Goal: Task Accomplishment & Management: Complete application form

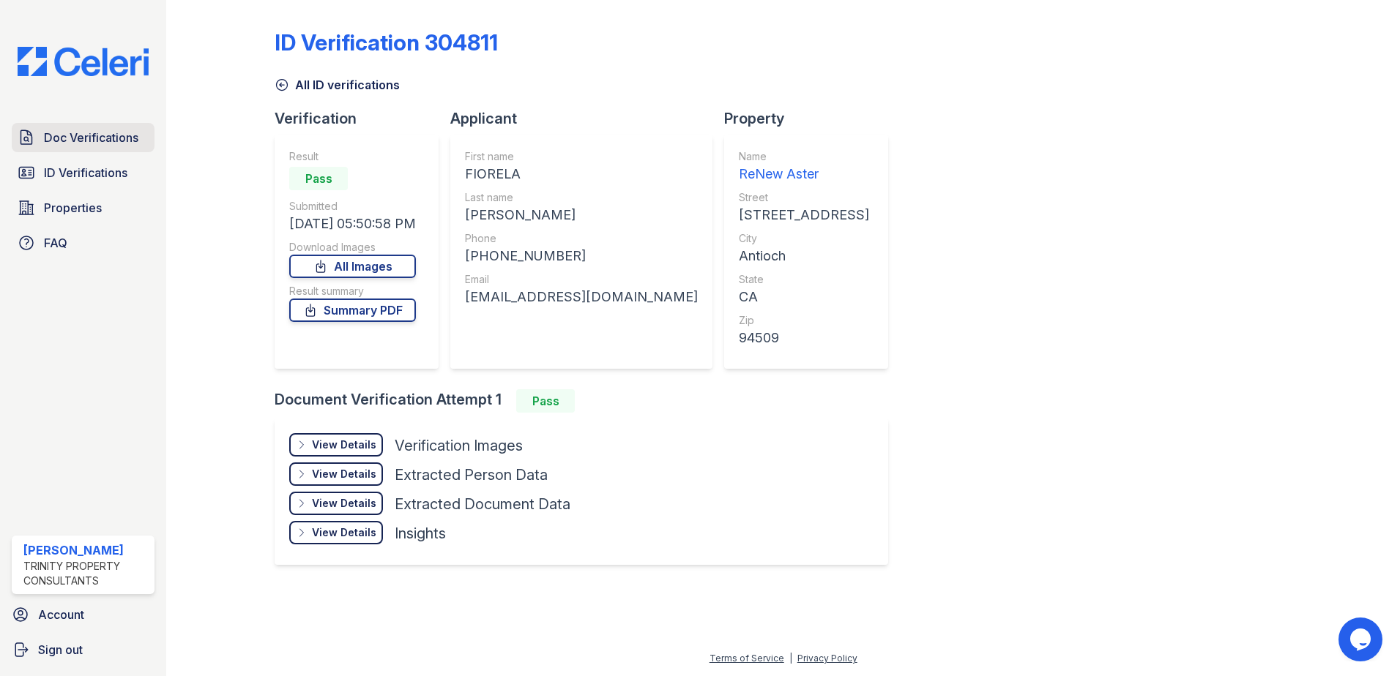
click at [72, 141] on span "Doc Verifications" at bounding box center [91, 138] width 94 height 18
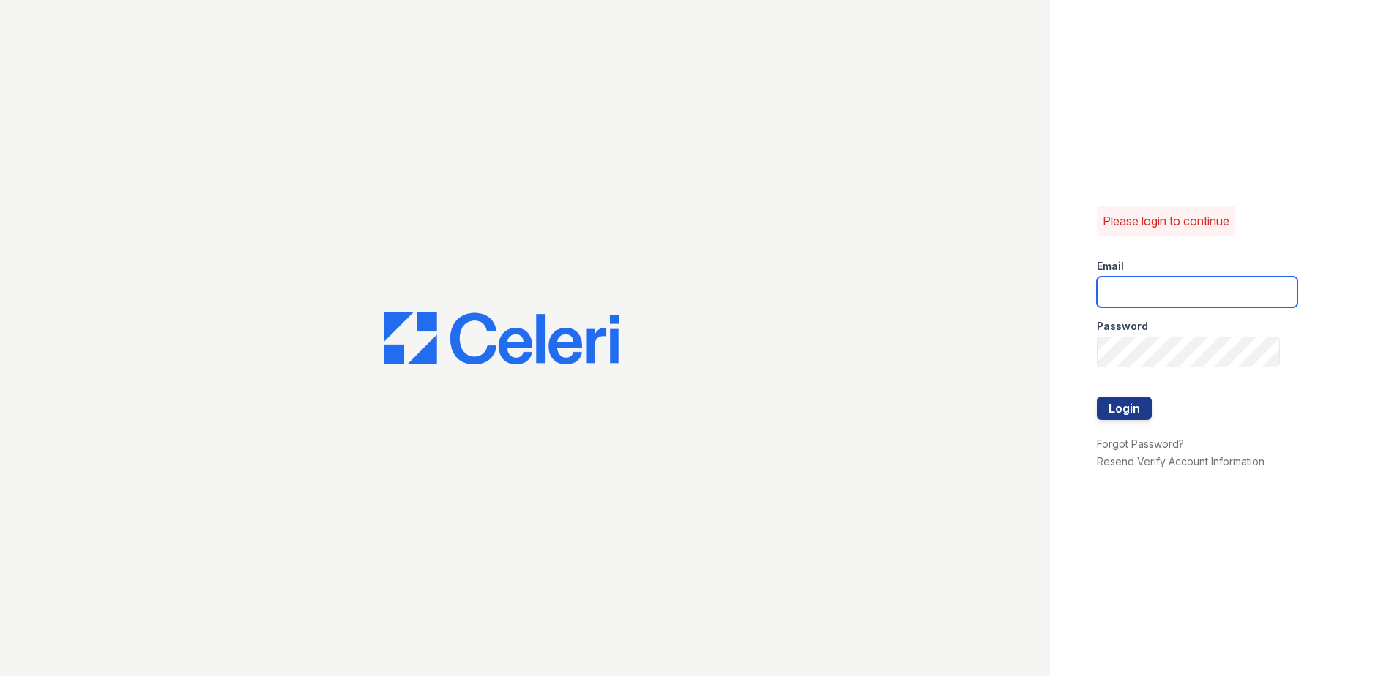
click at [1128, 299] on input "email" at bounding box center [1197, 292] width 201 height 31
type input "[EMAIL_ADDRESS][DOMAIN_NAME]"
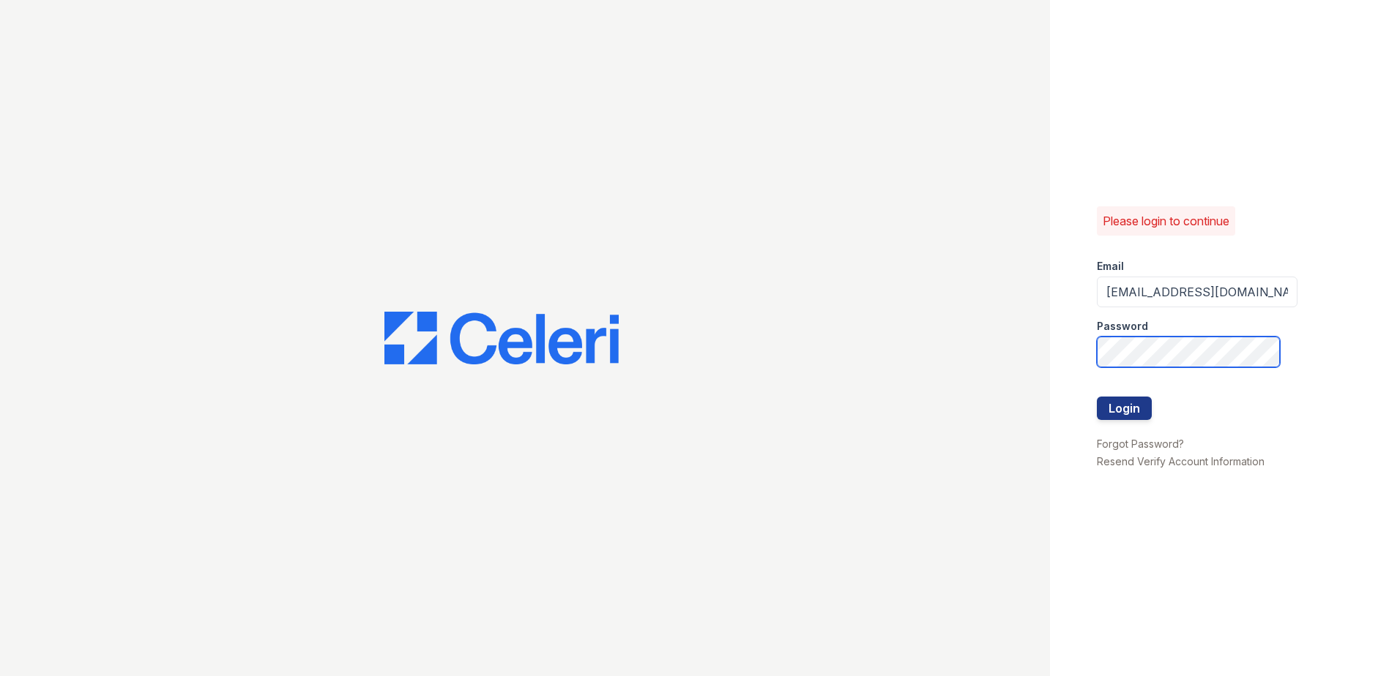
click at [1097, 397] on button "Login" at bounding box center [1124, 408] width 55 height 23
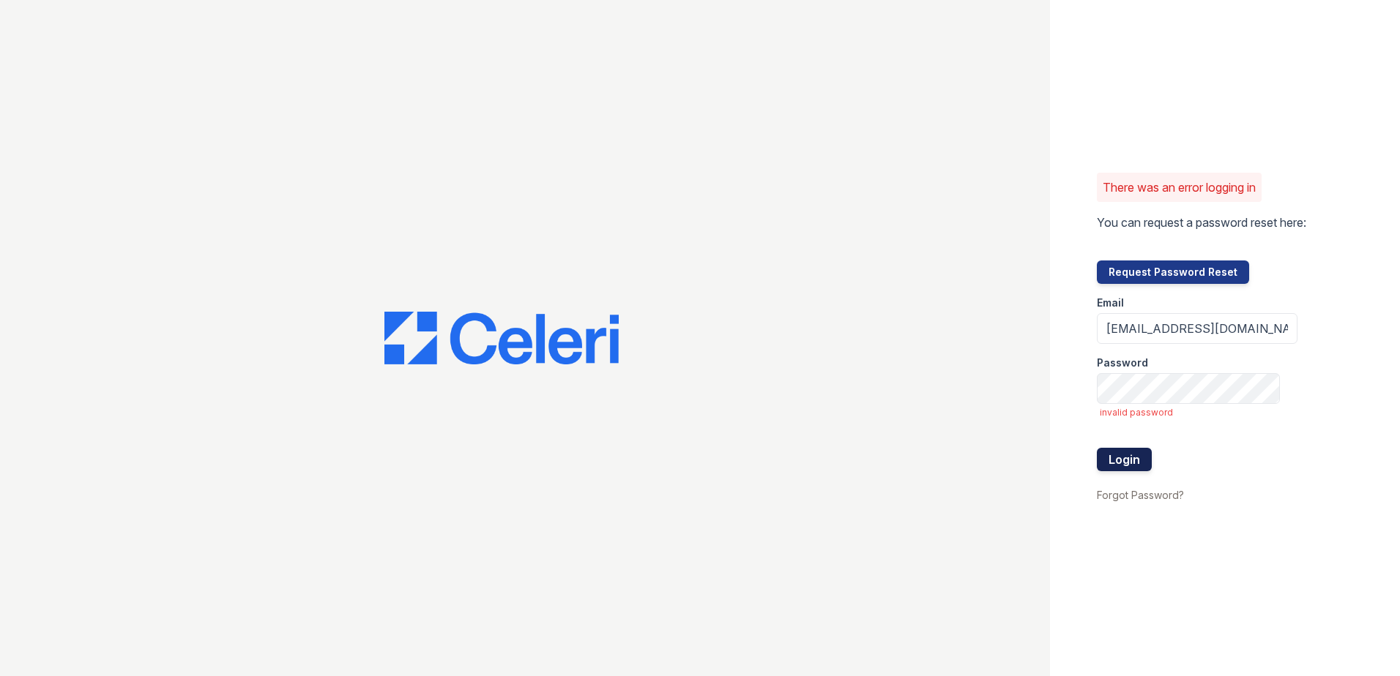
drag, startPoint x: 1151, startPoint y: 451, endPoint x: 1121, endPoint y: 463, distance: 32.5
click at [1142, 460] on form "Email [EMAIL_ADDRESS][DOMAIN_NAME] Password invalid password Login" at bounding box center [1197, 385] width 201 height 202
click at [1121, 462] on button "Login" at bounding box center [1124, 459] width 55 height 23
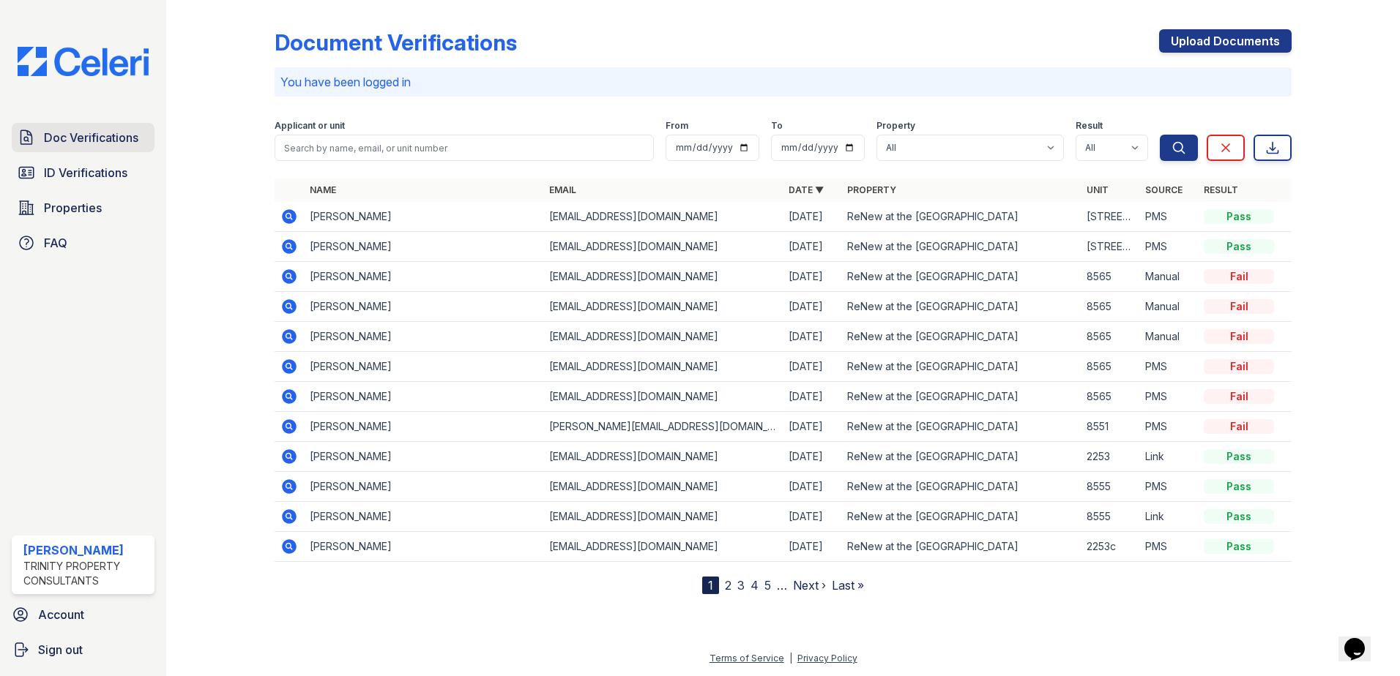
click at [78, 147] on link "Doc Verifications" at bounding box center [83, 137] width 143 height 29
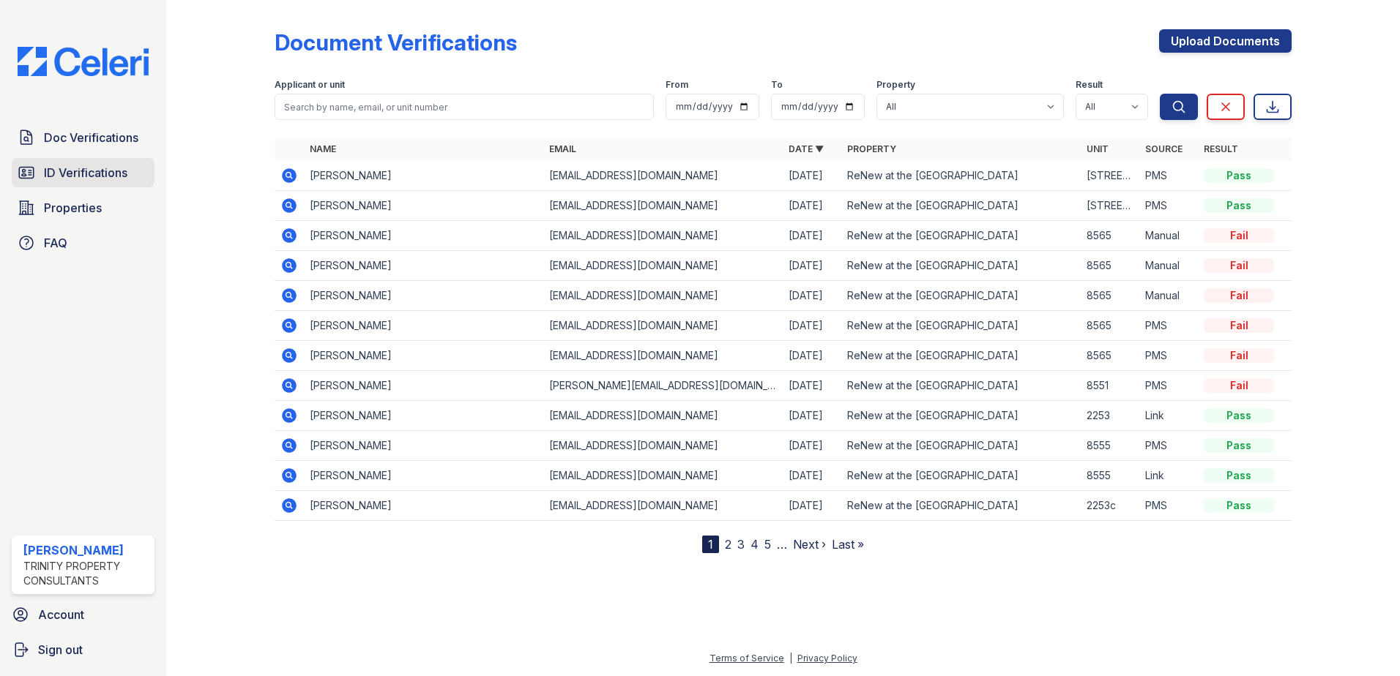
click at [42, 170] on link "ID Verifications" at bounding box center [83, 172] width 143 height 29
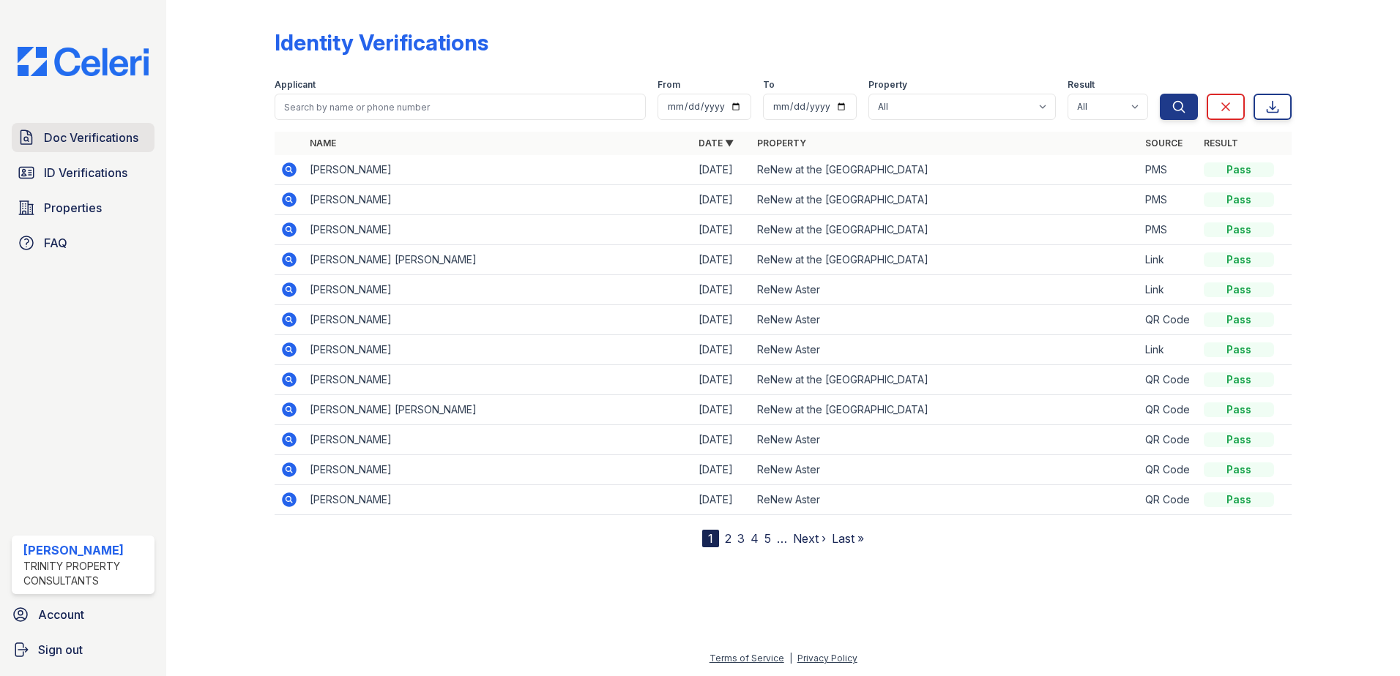
click at [72, 129] on span "Doc Verifications" at bounding box center [91, 138] width 94 height 18
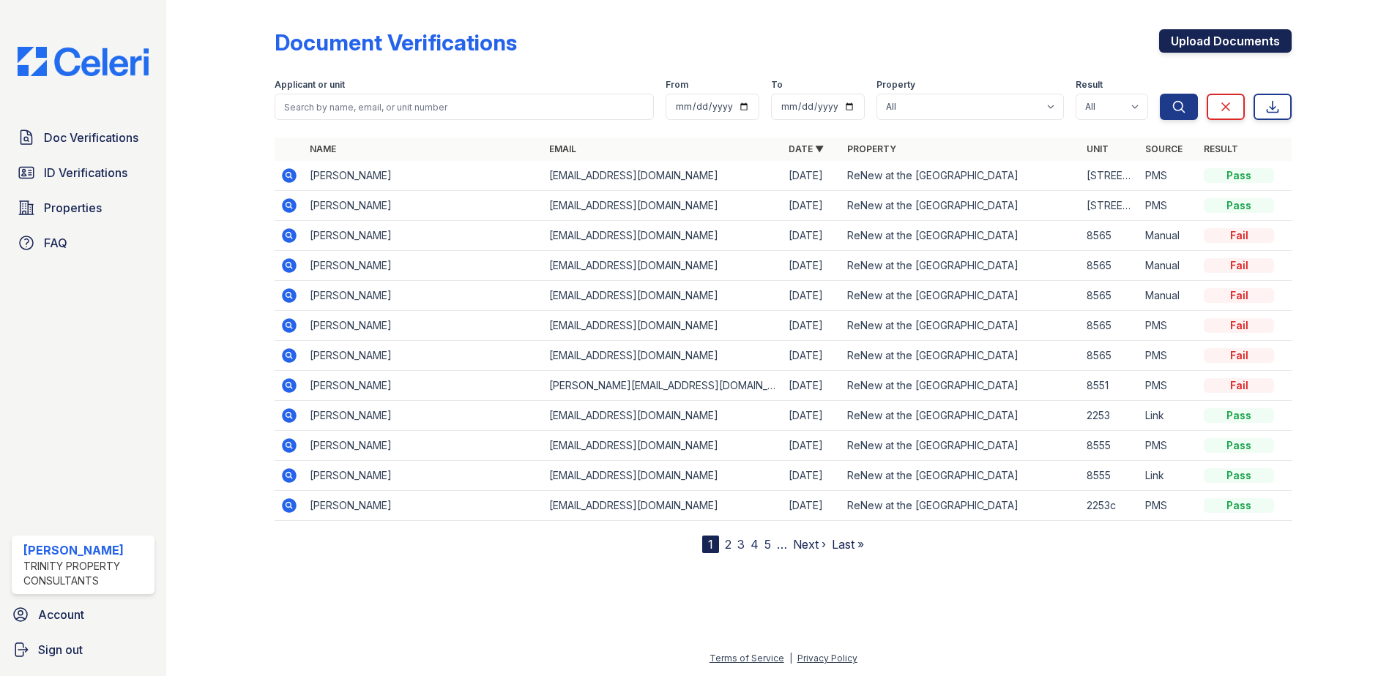
click at [1212, 44] on link "Upload Documents" at bounding box center [1225, 40] width 132 height 23
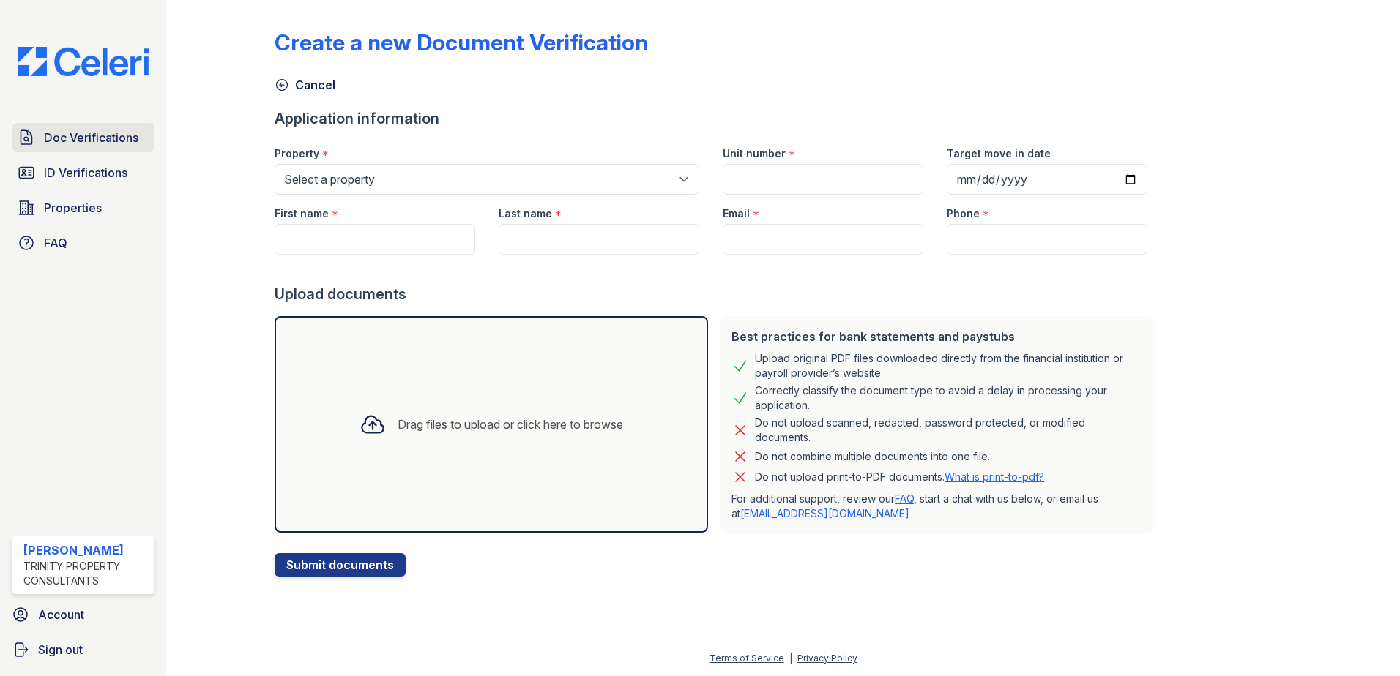
click at [110, 134] on span "Doc Verifications" at bounding box center [91, 138] width 94 height 18
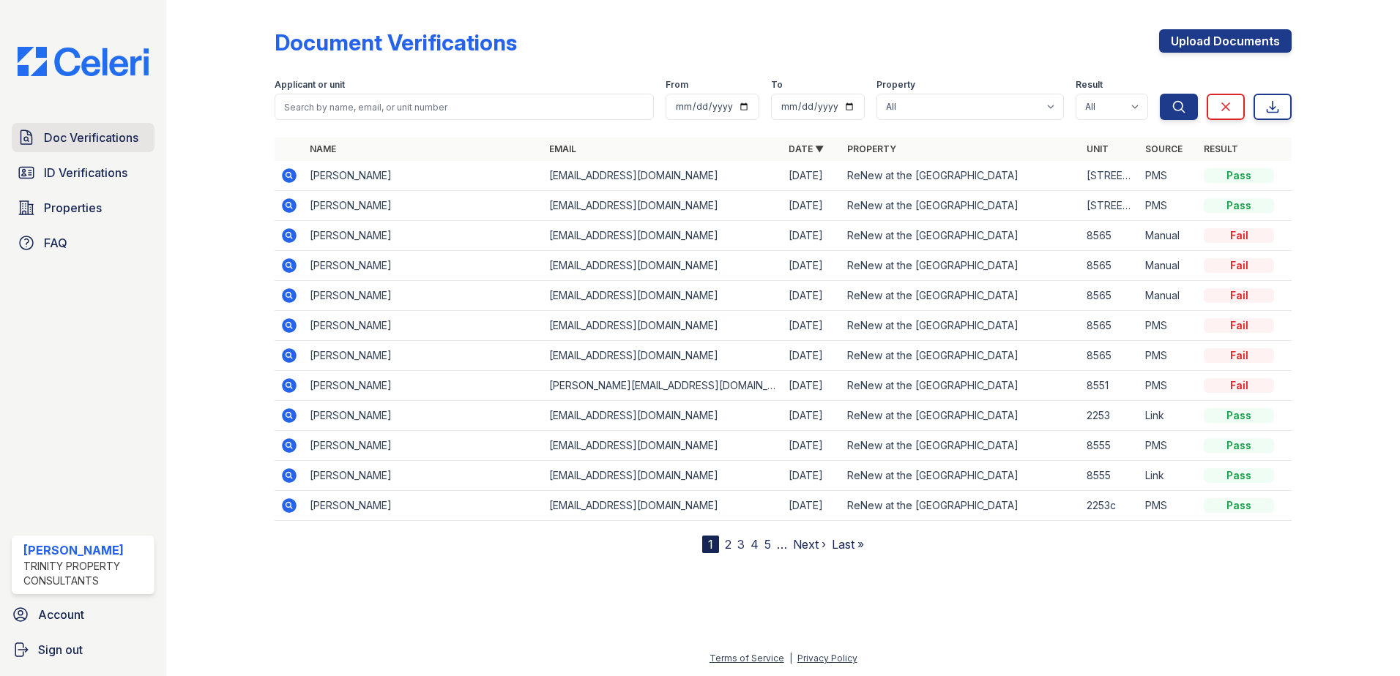
click at [79, 144] on span "Doc Verifications" at bounding box center [91, 138] width 94 height 18
